Goal: Find specific page/section: Find specific page/section

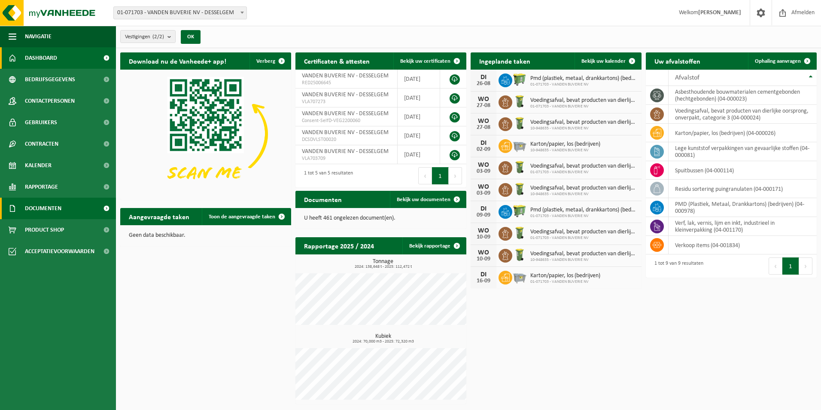
click at [51, 211] on span "Documenten" at bounding box center [43, 208] width 37 height 21
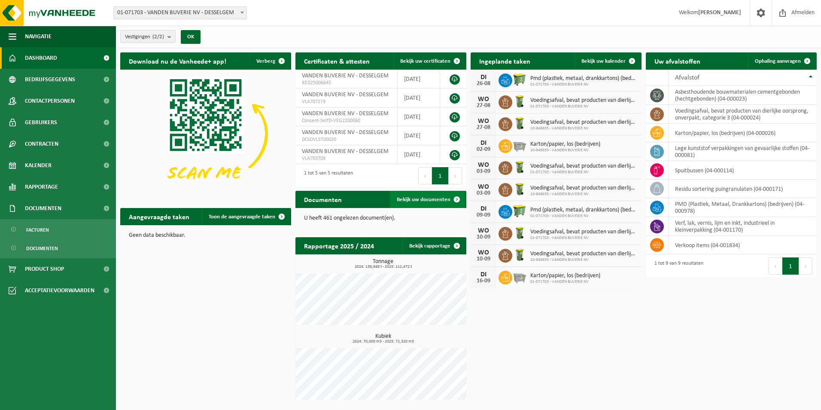
click at [421, 205] on link "Bekijk uw documenten" at bounding box center [428, 199] width 76 height 17
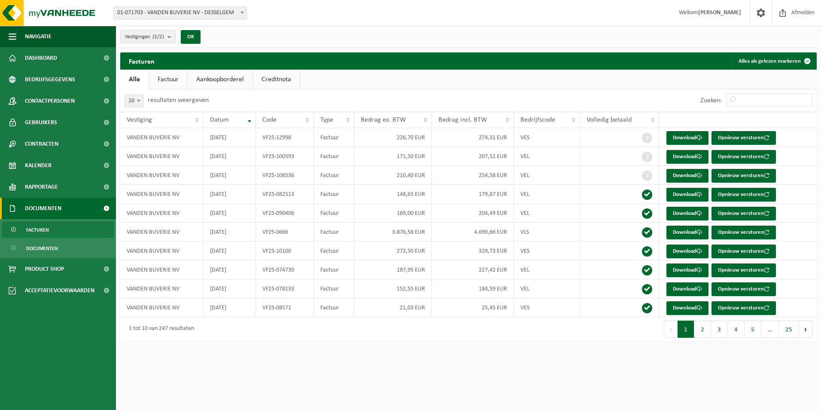
click at [287, 82] on link "Creditnota" at bounding box center [276, 80] width 47 height 20
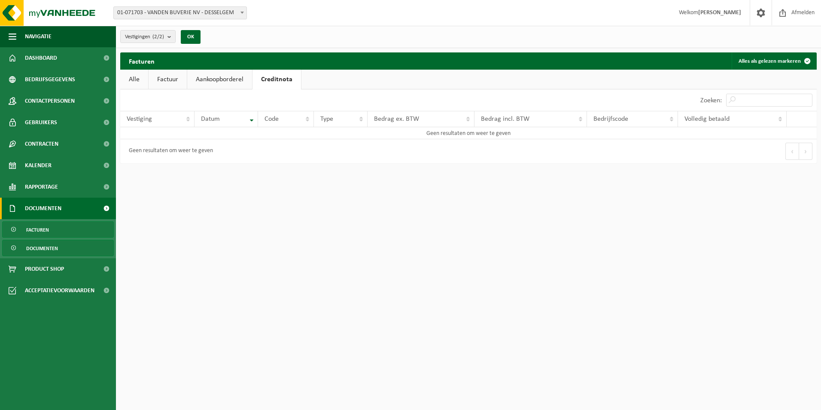
click at [43, 244] on span "Documenten" at bounding box center [42, 248] width 32 height 16
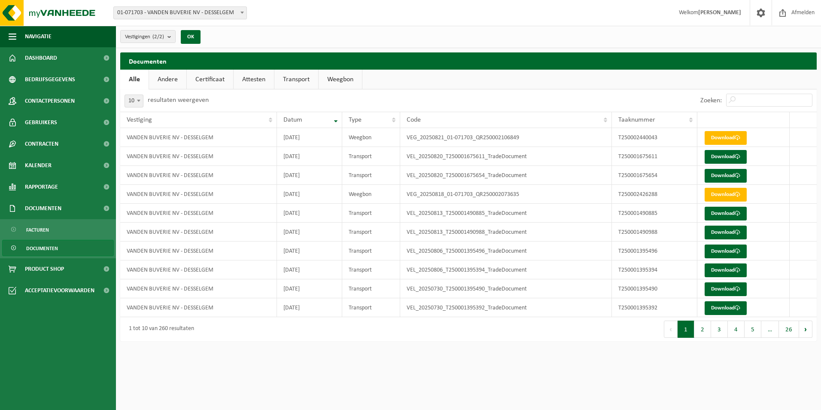
click at [343, 89] on div "10 25 50 100 10 resultaten weergeven" at bounding box center [294, 100] width 348 height 22
click at [345, 87] on link "Weegbon" at bounding box center [340, 80] width 43 height 20
